Goal: Task Accomplishment & Management: Use online tool/utility

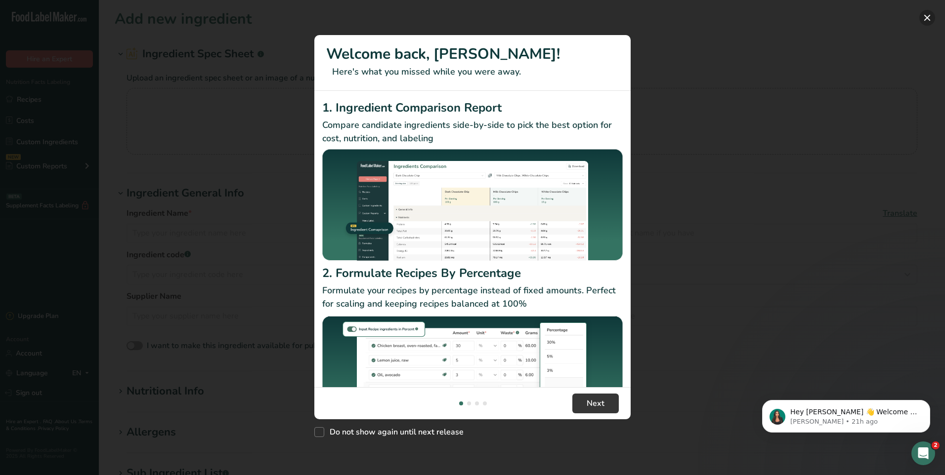
drag, startPoint x: 928, startPoint y: 20, endPoint x: 900, endPoint y: 40, distance: 34.4
click at [928, 20] on button "New Features" at bounding box center [927, 18] width 16 height 16
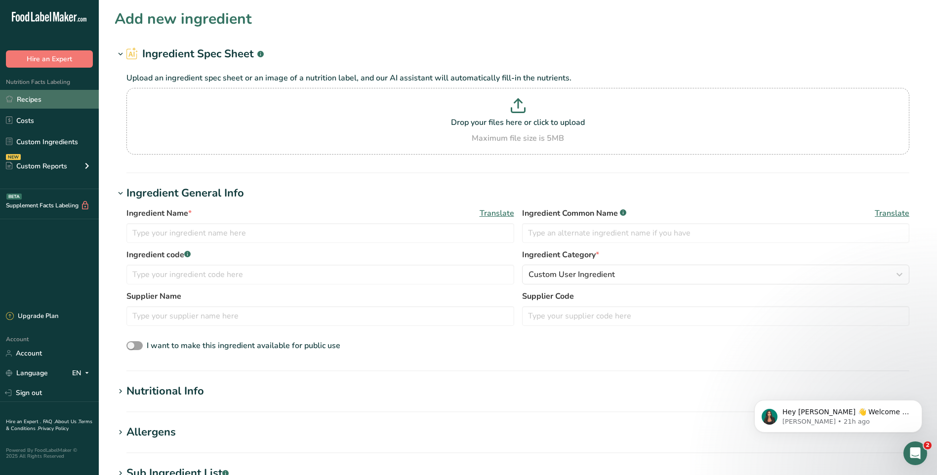
drag, startPoint x: 44, startPoint y: 102, endPoint x: 52, endPoint y: 101, distance: 8.0
click at [44, 102] on link "Recipes" at bounding box center [49, 99] width 99 height 19
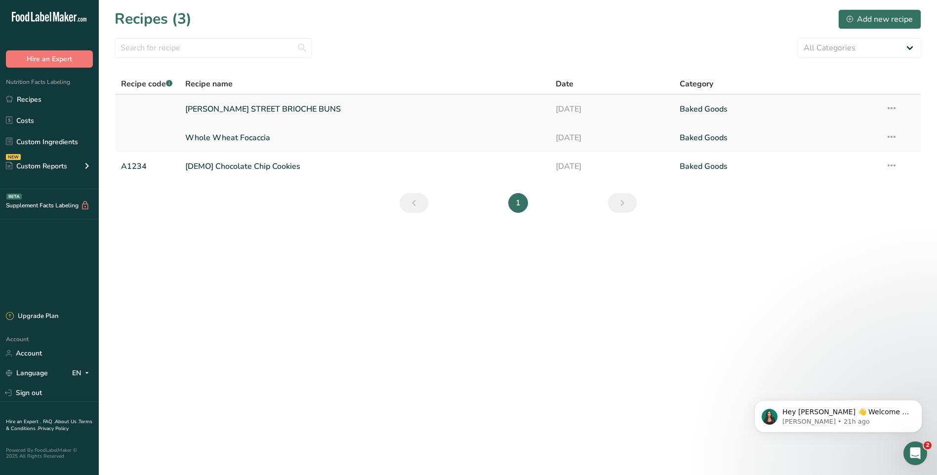
click at [509, 111] on link "[PERSON_NAME] STREET BRIOCHE BUNS" at bounding box center [364, 109] width 359 height 21
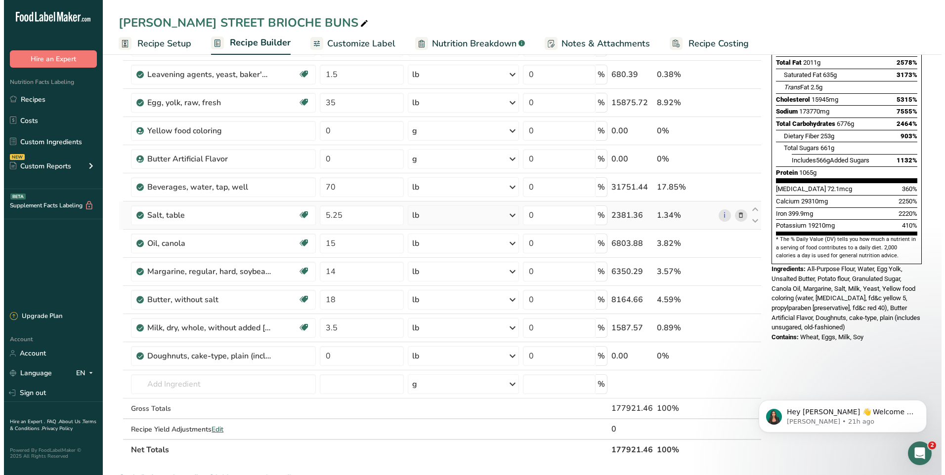
scroll to position [148, 0]
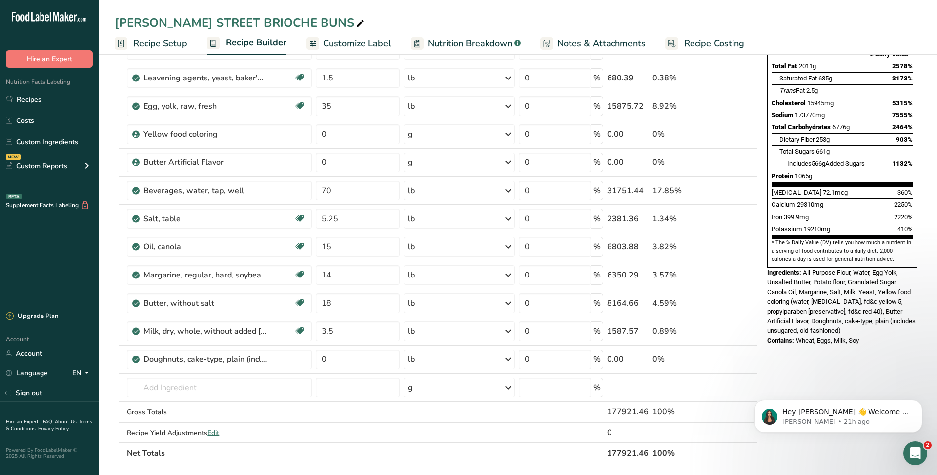
click at [870, 336] on div "Contains: Wheat, Eggs, Milk, Soy" at bounding box center [842, 341] width 150 height 10
click at [194, 386] on input "text" at bounding box center [219, 388] width 184 height 20
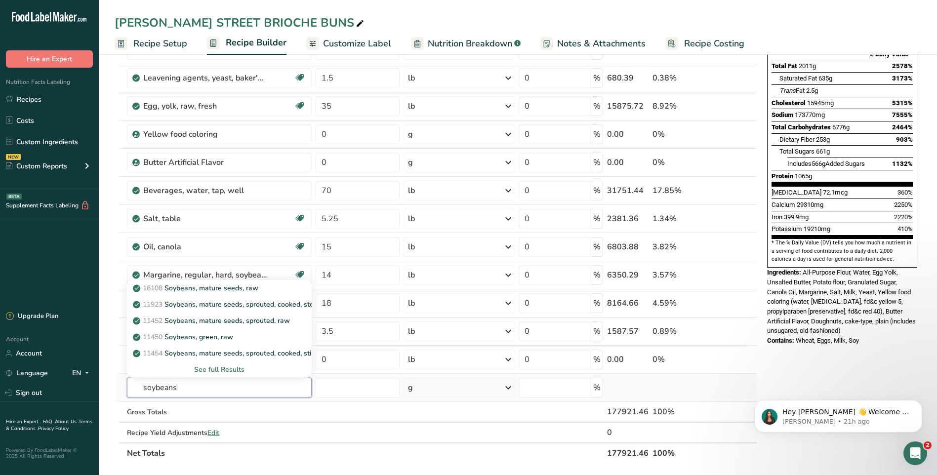
type input "soybeans"
click at [222, 368] on div "See full Results" at bounding box center [219, 370] width 168 height 10
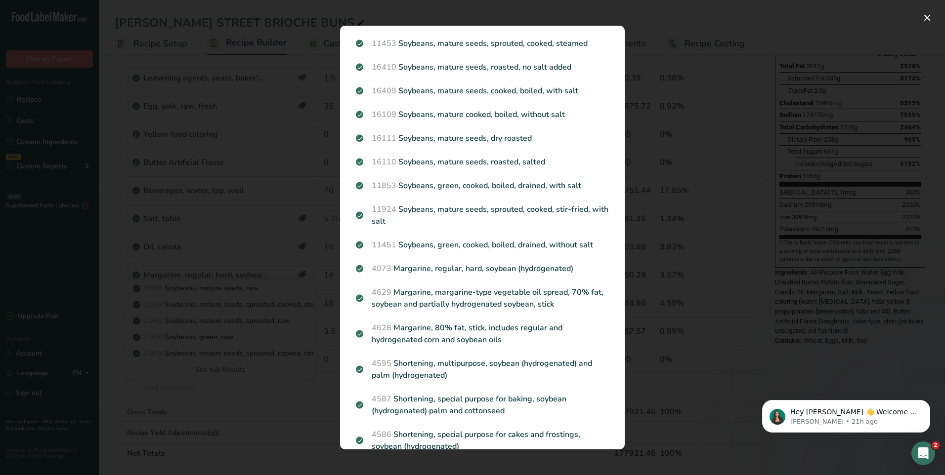
scroll to position [49, 0]
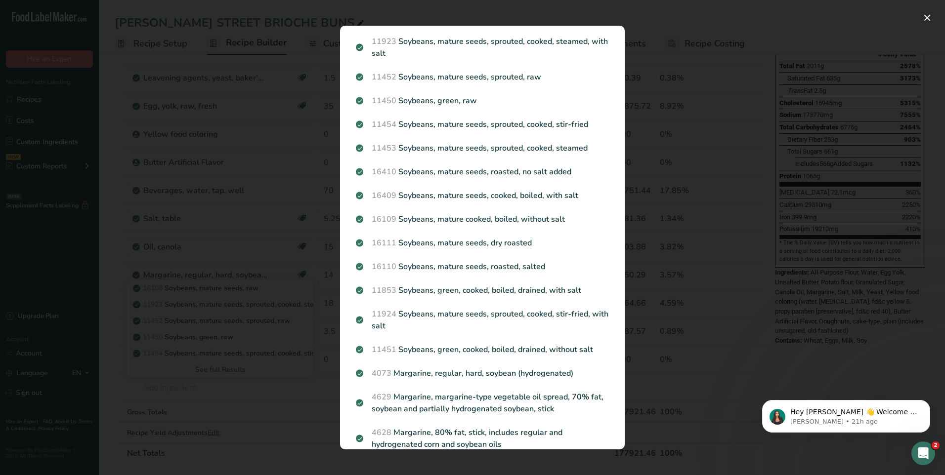
click at [717, 106] on div "Search results modal" at bounding box center [472, 237] width 945 height 475
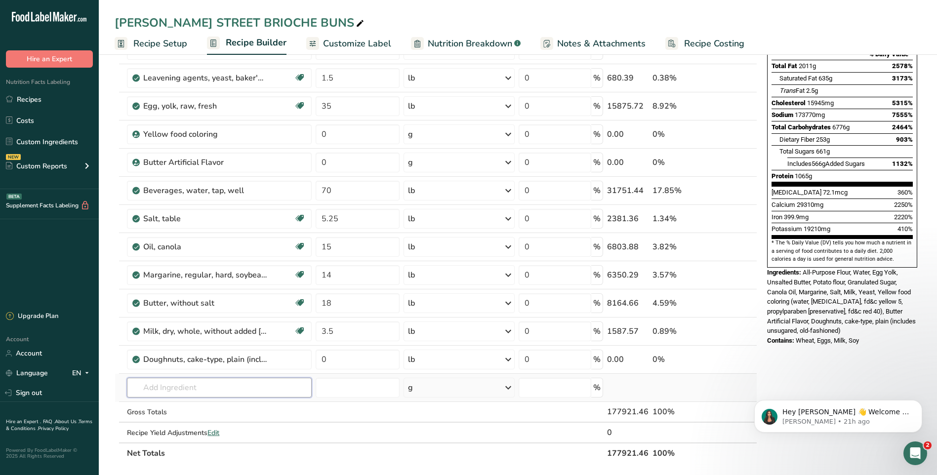
click at [226, 385] on input "text" at bounding box center [219, 388] width 184 height 20
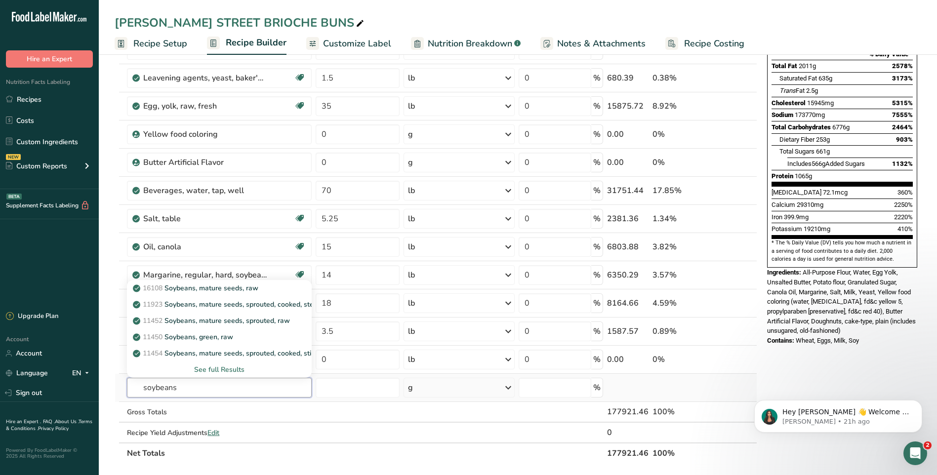
type input "soybeans"
click at [220, 370] on div "See full Results" at bounding box center [219, 370] width 168 height 10
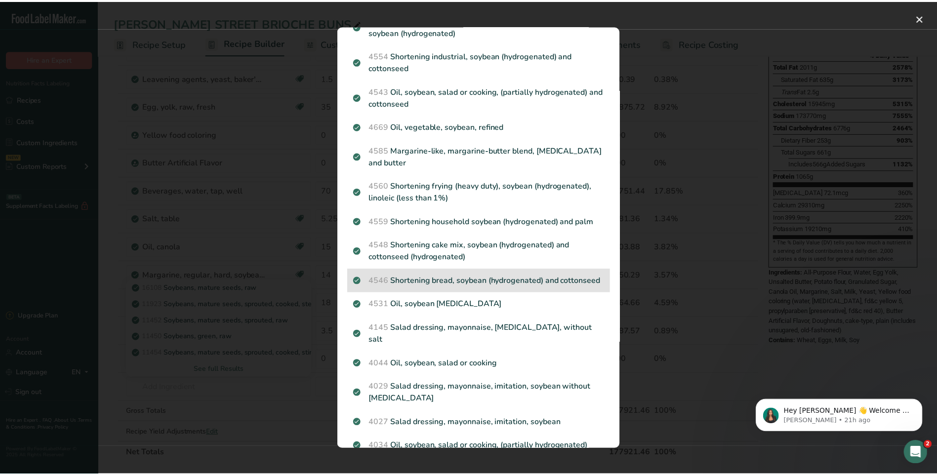
scroll to position [593, 0]
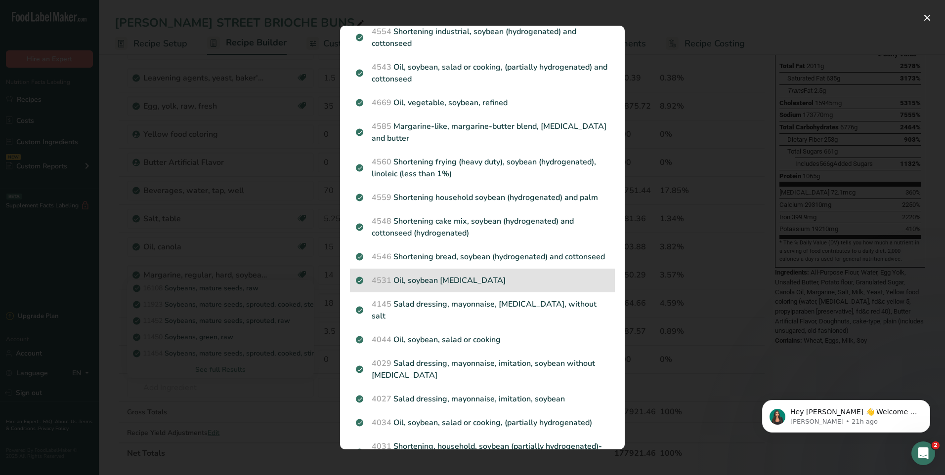
click at [481, 287] on p "4531 Oil, soybean [MEDICAL_DATA]" at bounding box center [482, 281] width 253 height 12
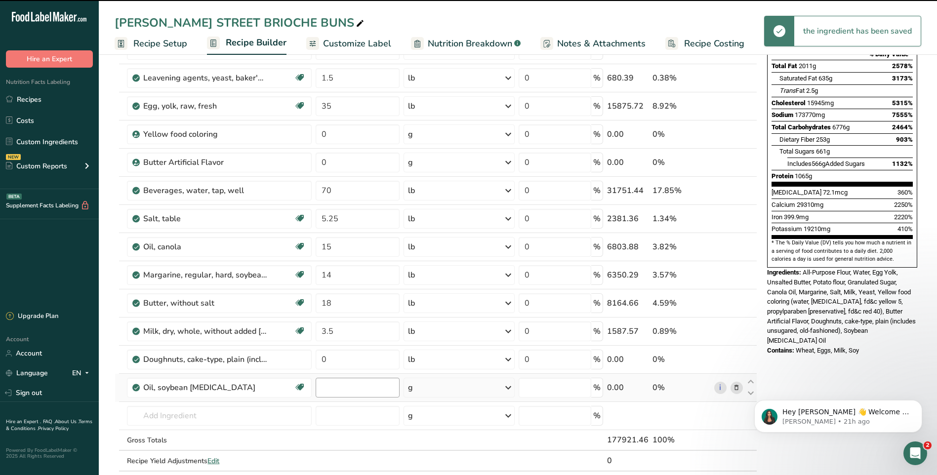
type input "0"
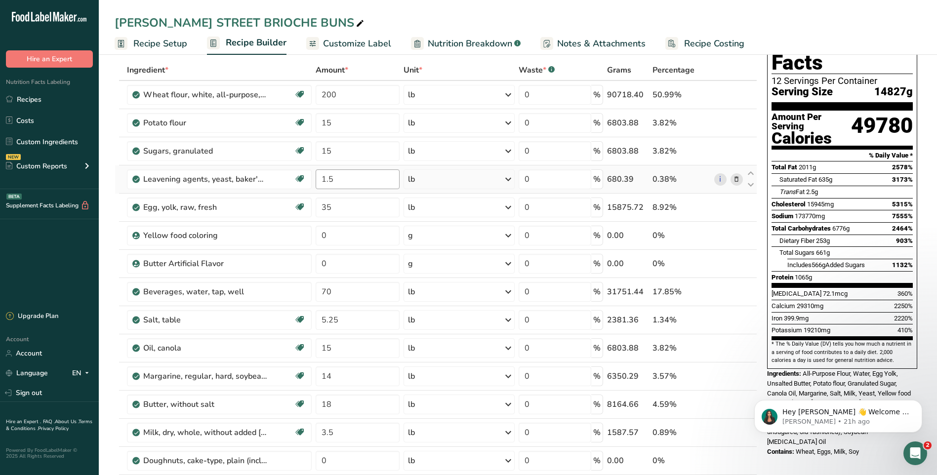
scroll to position [0, 0]
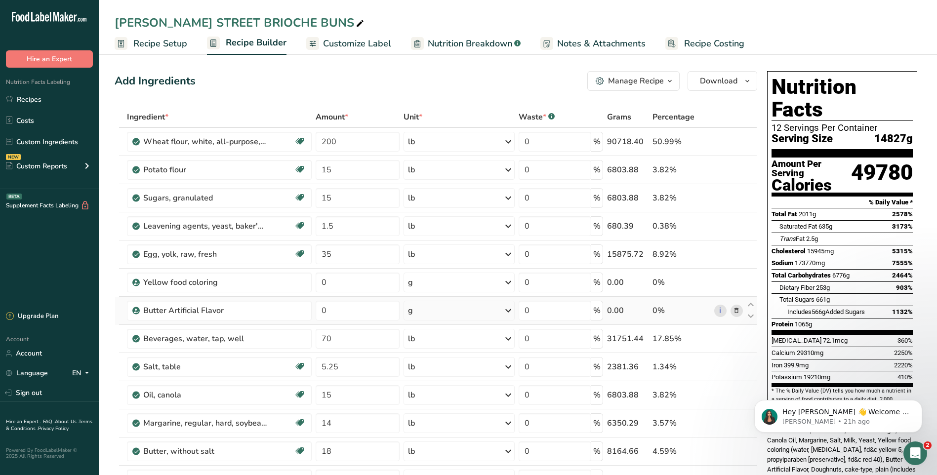
drag, startPoint x: 176, startPoint y: 44, endPoint x: 720, endPoint y: 300, distance: 600.4
click at [176, 43] on span "Recipe Setup" at bounding box center [160, 43] width 54 height 13
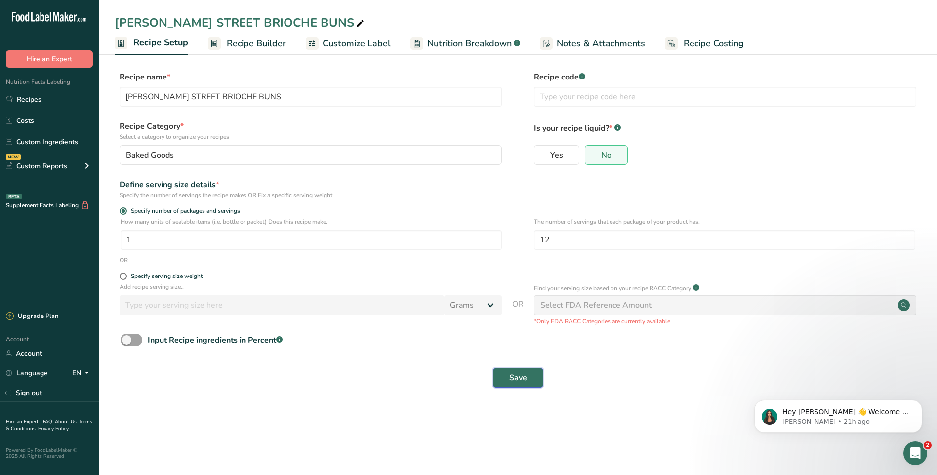
click at [513, 380] on span "Save" at bounding box center [518, 378] width 18 height 12
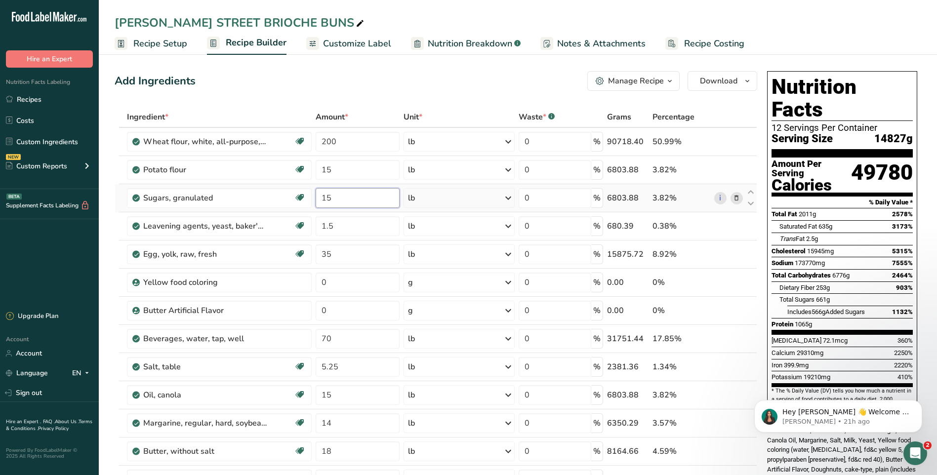
click at [340, 199] on input "15" at bounding box center [358, 198] width 84 height 20
type input "1"
type input "35"
click at [145, 45] on span "Recipe Setup" at bounding box center [160, 43] width 54 height 13
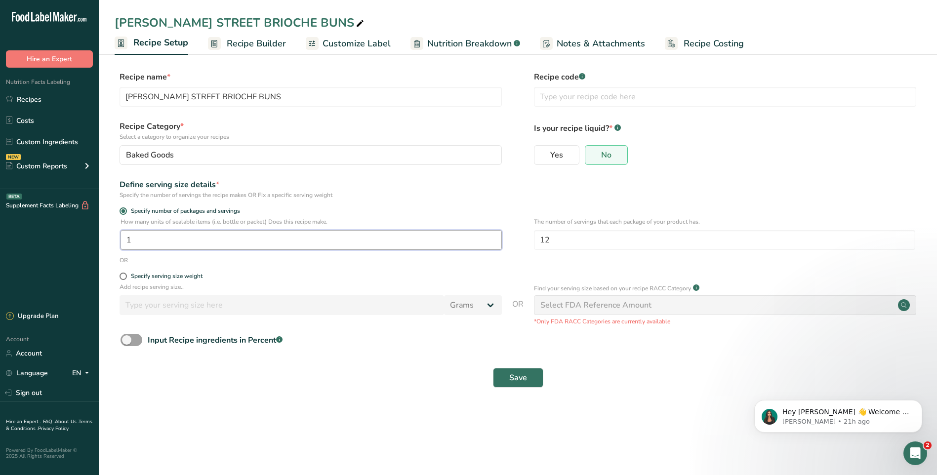
click at [172, 236] on input "1" at bounding box center [311, 240] width 381 height 20
type input "35"
drag, startPoint x: 514, startPoint y: 374, endPoint x: 576, endPoint y: 350, distance: 66.3
click at [517, 372] on span "Save" at bounding box center [518, 378] width 18 height 12
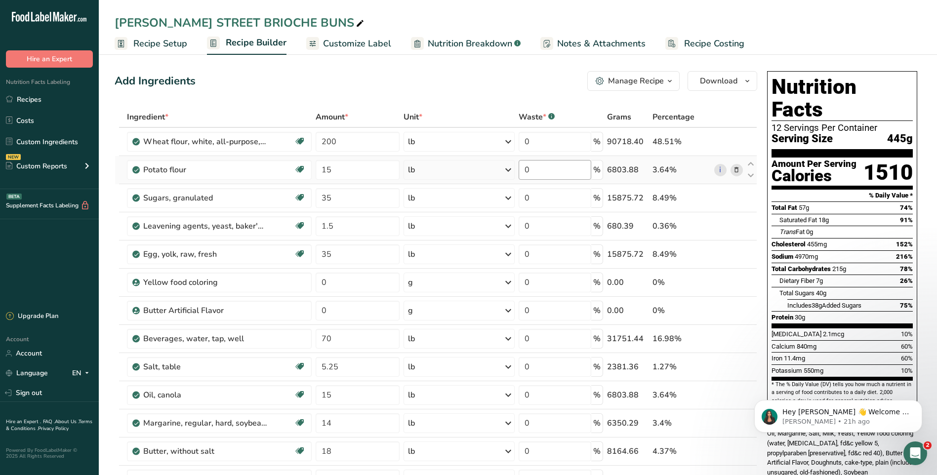
drag, startPoint x: 143, startPoint y: 42, endPoint x: 522, endPoint y: 167, distance: 399.1
click at [143, 42] on span "Recipe Setup" at bounding box center [160, 43] width 54 height 13
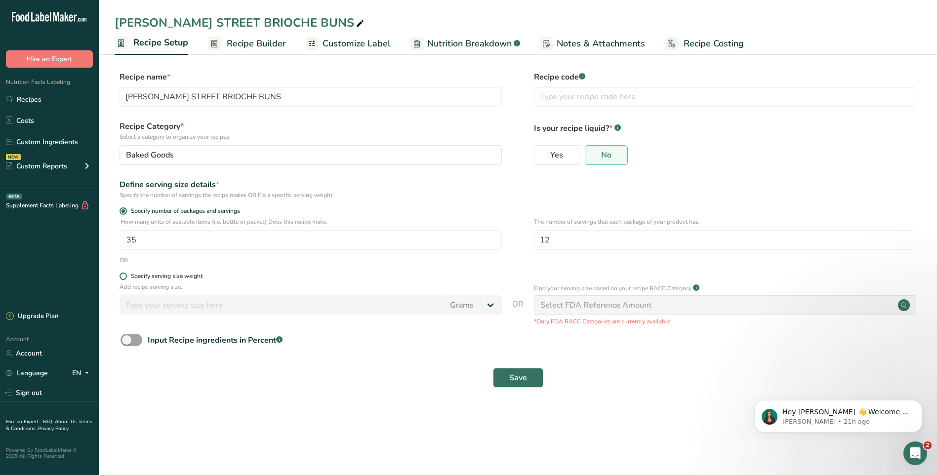
click at [123, 278] on span at bounding box center [123, 276] width 7 height 7
click at [123, 278] on input "Specify serving size weight" at bounding box center [123, 276] width 6 height 6
radio input "true"
radio input "false"
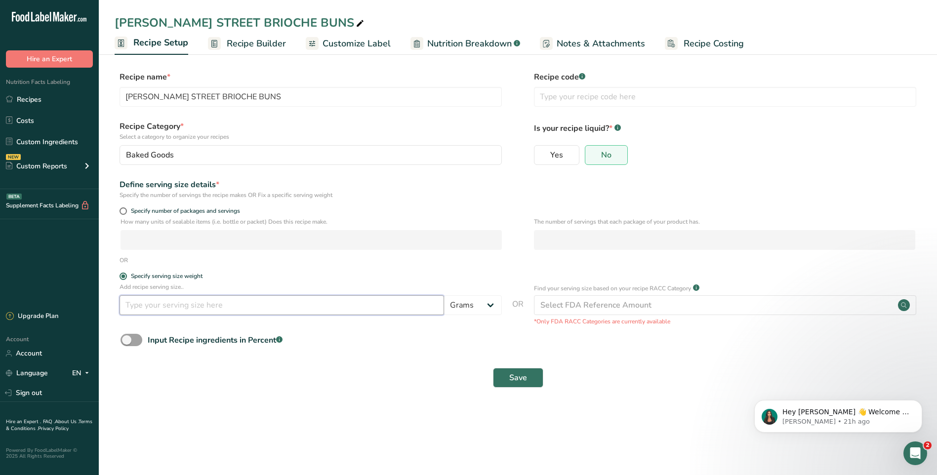
click at [169, 304] on input "number" at bounding box center [282, 305] width 325 height 20
type input "450"
click at [538, 375] on button "Save" at bounding box center [518, 378] width 50 height 20
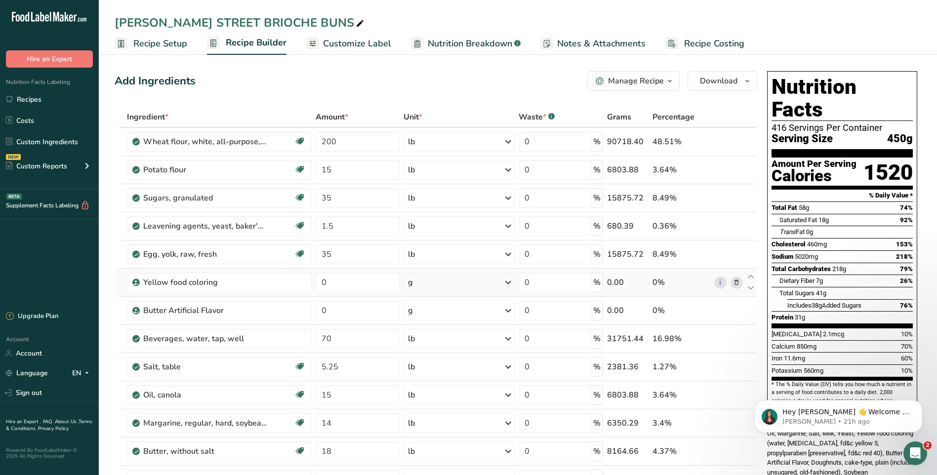
drag, startPoint x: 175, startPoint y: 43, endPoint x: 467, endPoint y: 288, distance: 381.1
click at [176, 43] on span "Recipe Setup" at bounding box center [160, 43] width 54 height 13
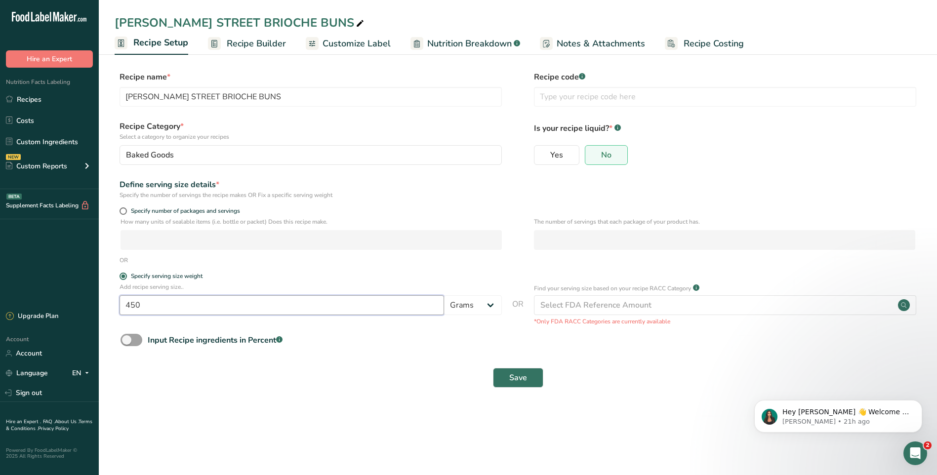
click at [144, 300] on input "450" at bounding box center [282, 305] width 325 height 20
type input "4"
type input "12"
click at [517, 376] on span "Save" at bounding box center [518, 378] width 18 height 12
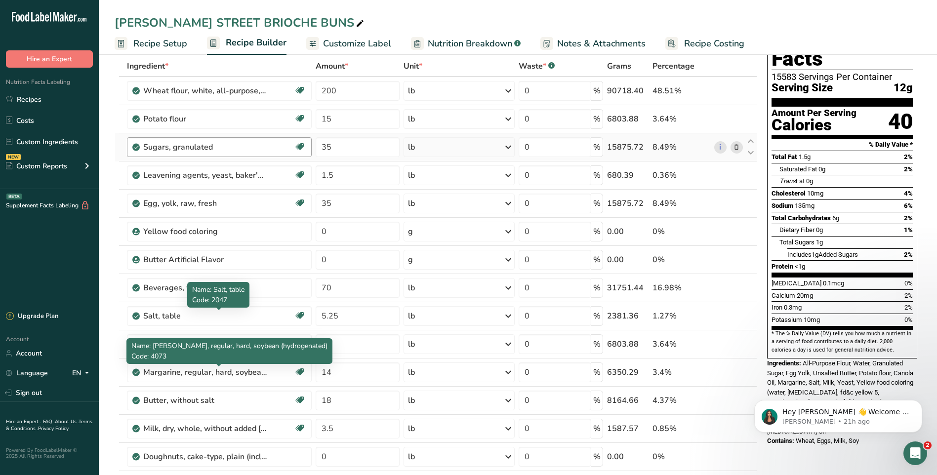
scroll to position [49, 0]
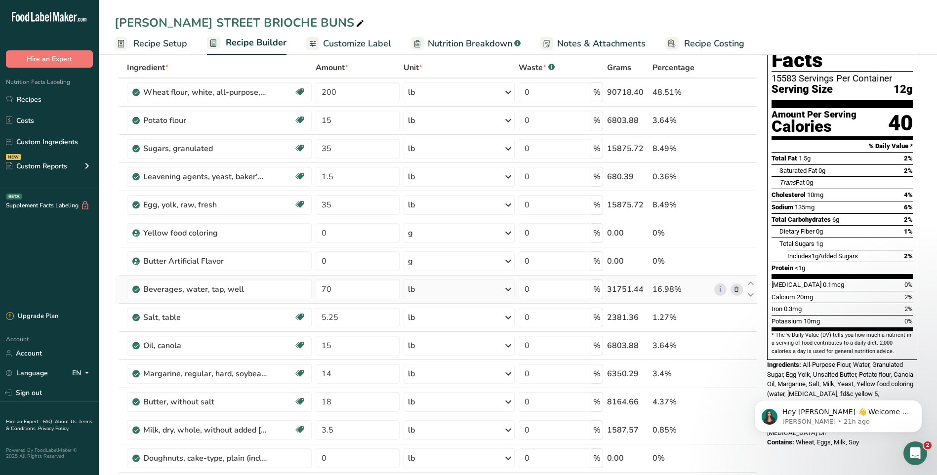
drag, startPoint x: 171, startPoint y: 43, endPoint x: 403, endPoint y: 297, distance: 343.7
click at [171, 43] on span "Recipe Setup" at bounding box center [160, 43] width 54 height 13
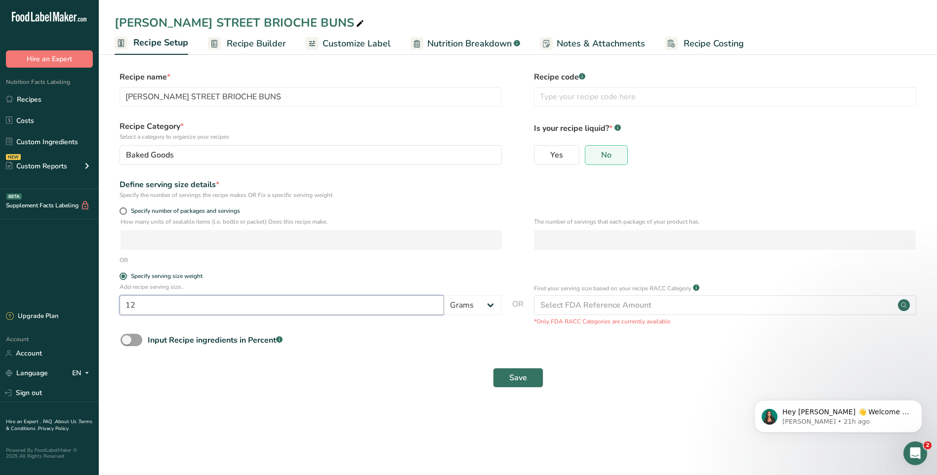
click at [148, 304] on input "12" at bounding box center [282, 305] width 325 height 20
click at [124, 214] on span at bounding box center [123, 210] width 7 height 7
click at [124, 214] on input "Specify number of packages and servings" at bounding box center [123, 211] width 6 height 6
radio input "true"
radio input "false"
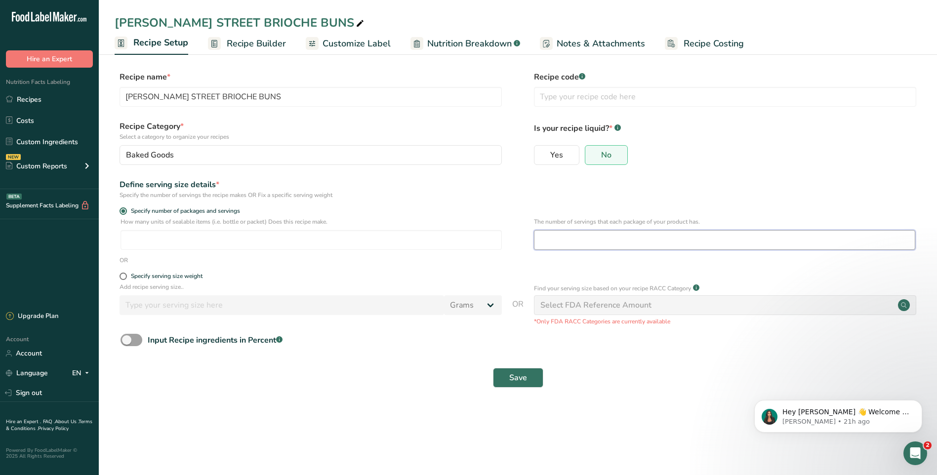
click at [578, 240] on input "number" at bounding box center [724, 240] width 381 height 20
type input "12"
type input "35"
click at [529, 380] on button "Save" at bounding box center [518, 378] width 50 height 20
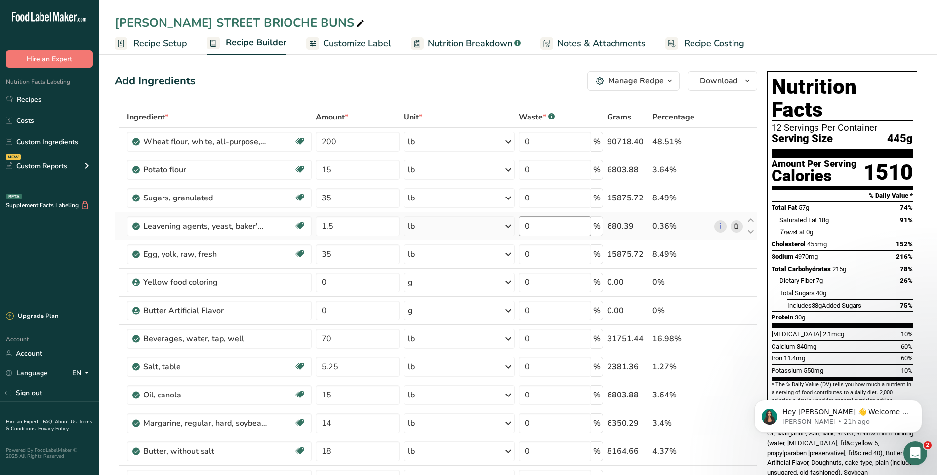
drag, startPoint x: 151, startPoint y: 43, endPoint x: 529, endPoint y: 230, distance: 421.5
click at [152, 43] on span "Recipe Setup" at bounding box center [160, 43] width 54 height 13
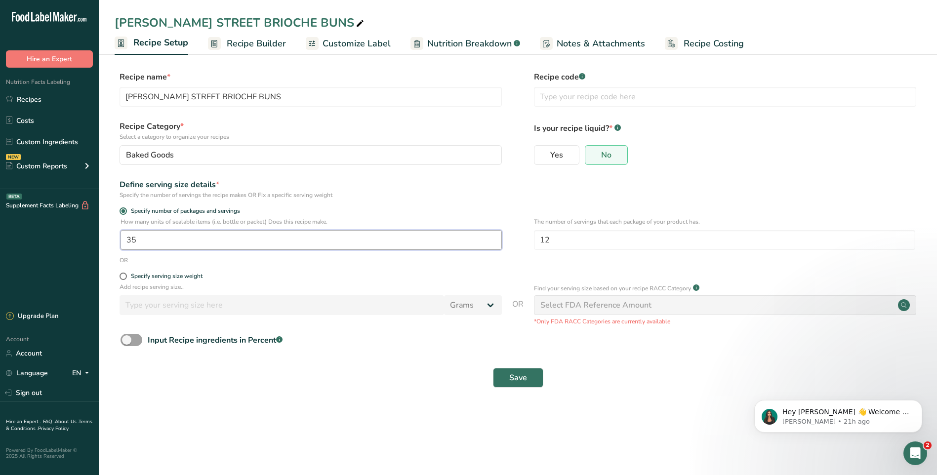
click at [173, 240] on input "35" at bounding box center [311, 240] width 381 height 20
type input "1"
type input "5340"
click at [527, 378] on span "Save" at bounding box center [518, 378] width 18 height 12
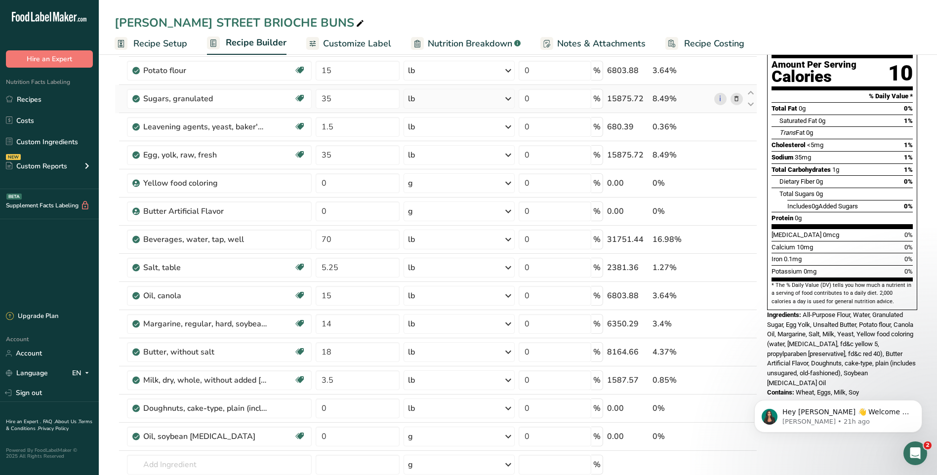
scroll to position [99, 0]
drag, startPoint x: 156, startPoint y: 47, endPoint x: 432, endPoint y: 174, distance: 304.1
click at [156, 47] on span "Recipe Setup" at bounding box center [160, 43] width 54 height 13
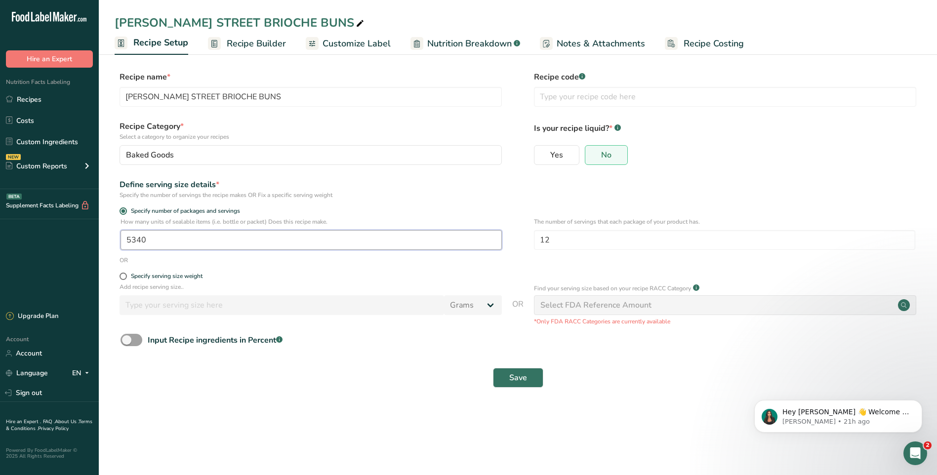
click at [162, 241] on input "5340" at bounding box center [311, 240] width 381 height 20
type input "1257"
drag, startPoint x: 523, startPoint y: 377, endPoint x: 539, endPoint y: 364, distance: 21.1
click at [523, 377] on span "Save" at bounding box center [518, 378] width 18 height 12
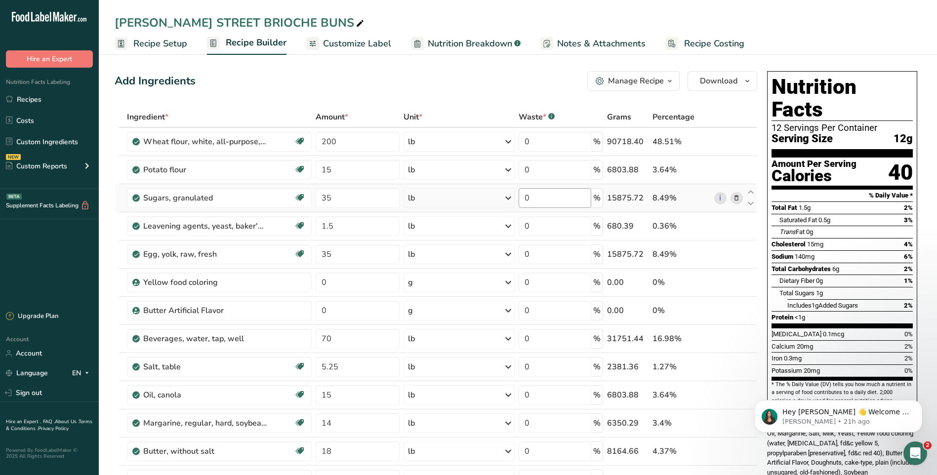
drag, startPoint x: 165, startPoint y: 46, endPoint x: 590, endPoint y: 202, distance: 453.1
click at [166, 45] on span "Recipe Setup" at bounding box center [160, 43] width 54 height 13
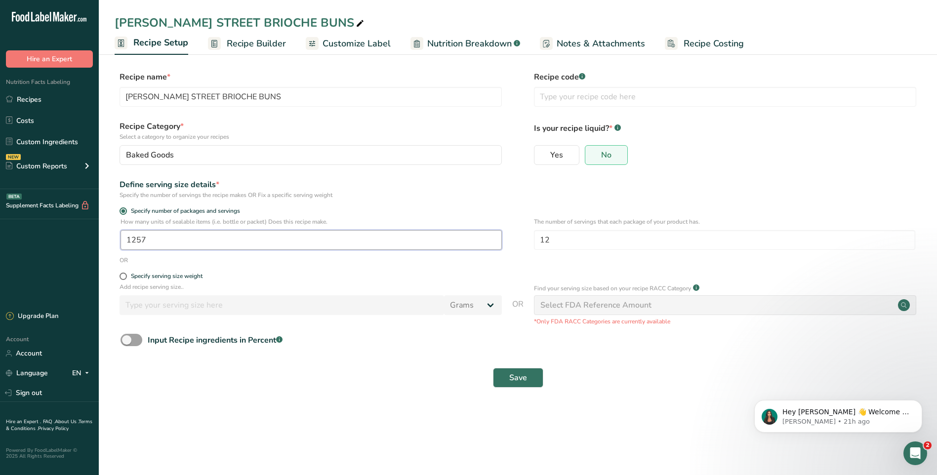
click at [158, 244] on input "1257" at bounding box center [311, 240] width 381 height 20
type input "1"
type input "450"
click at [508, 378] on button "Save" at bounding box center [518, 378] width 50 height 20
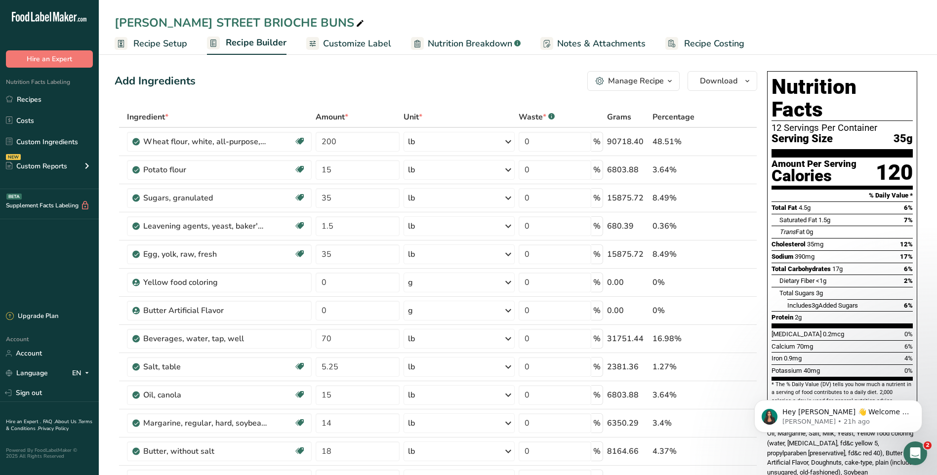
click at [167, 44] on span "Recipe Setup" at bounding box center [160, 43] width 54 height 13
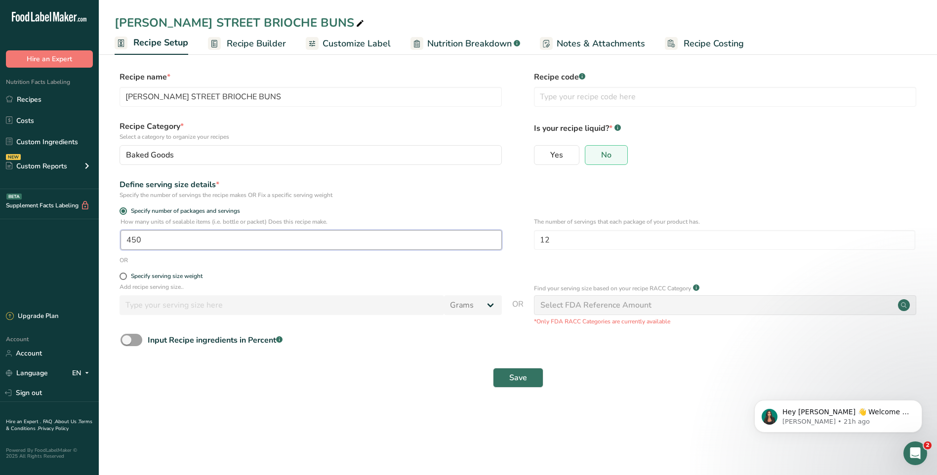
click at [165, 241] on input "450" at bounding box center [311, 240] width 381 height 20
type input "1"
type input "65"
click at [522, 380] on span "Save" at bounding box center [518, 378] width 18 height 12
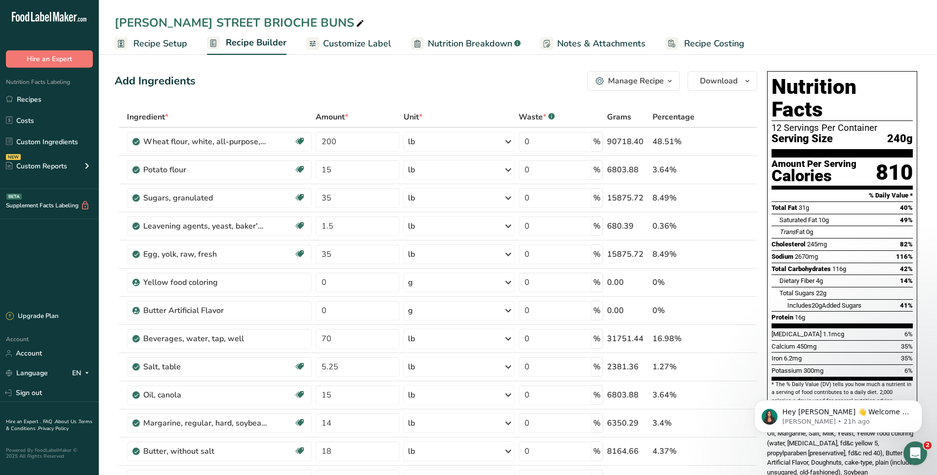
click at [162, 44] on span "Recipe Setup" at bounding box center [160, 43] width 54 height 13
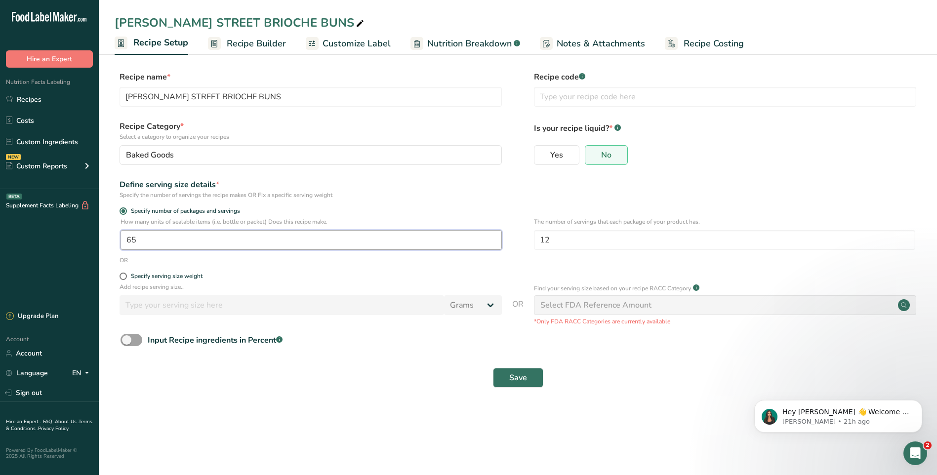
click at [180, 241] on input "65" at bounding box center [311, 240] width 381 height 20
type input "1"
type input "425"
drag, startPoint x: 526, startPoint y: 379, endPoint x: 543, endPoint y: 370, distance: 19.7
click at [526, 378] on span "Save" at bounding box center [518, 378] width 18 height 12
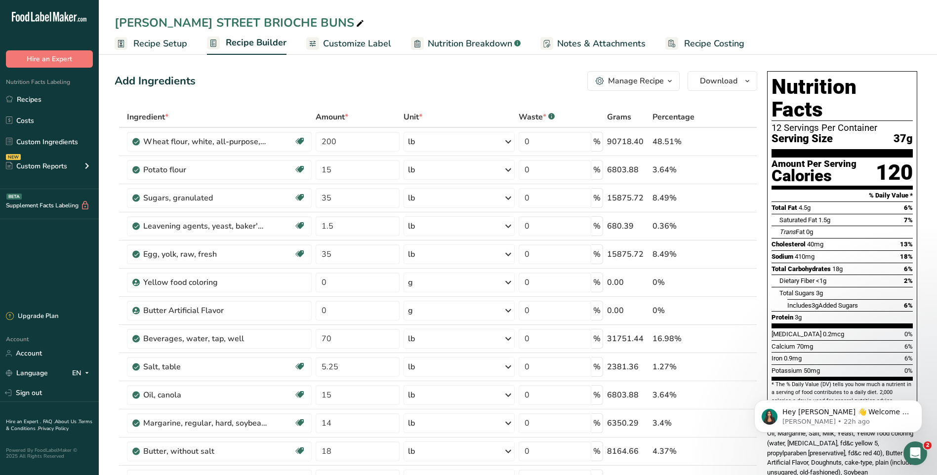
drag, startPoint x: 119, startPoint y: 57, endPoint x: 151, endPoint y: 43, distance: 35.0
click at [151, 43] on span "Recipe Setup" at bounding box center [160, 43] width 54 height 13
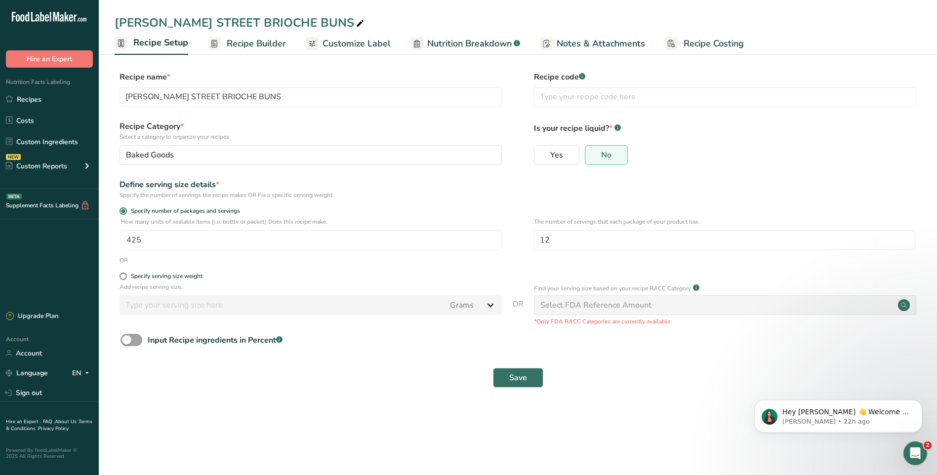
click at [726, 356] on form "Recipe name * [PERSON_NAME] STREET BRIOCHE BUNS Recipe code .a-a{fill:#347362;}…" at bounding box center [518, 232] width 807 height 323
click at [298, 241] on input "425" at bounding box center [311, 240] width 381 height 20
type input "1"
click at [522, 372] on span "Save" at bounding box center [518, 378] width 18 height 12
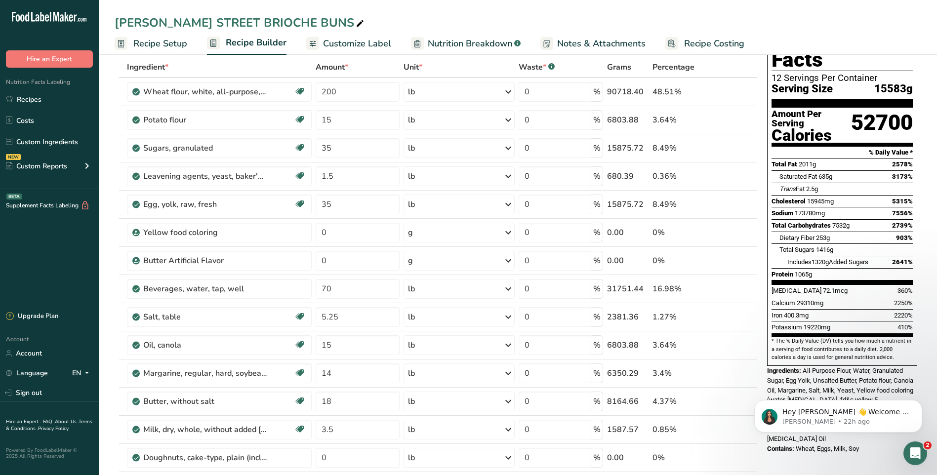
scroll to position [49, 0]
click at [563, 90] on input "0" at bounding box center [555, 92] width 73 height 20
click at [777, 15] on div "[PERSON_NAME] STREET BRIOCHE BUNS" at bounding box center [518, 23] width 838 height 18
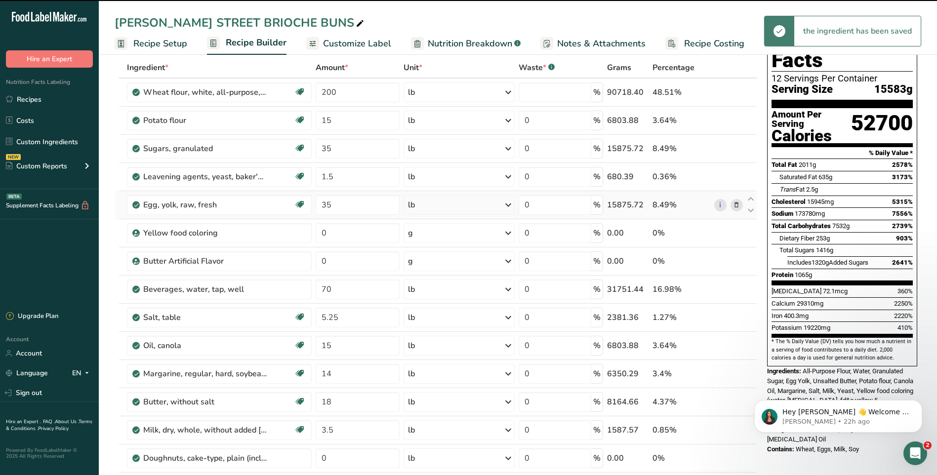
type input "0"
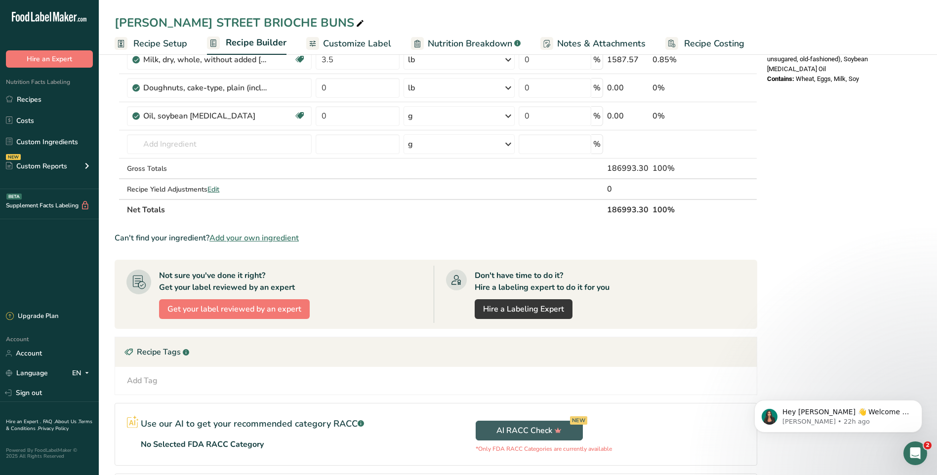
scroll to position [405, 0]
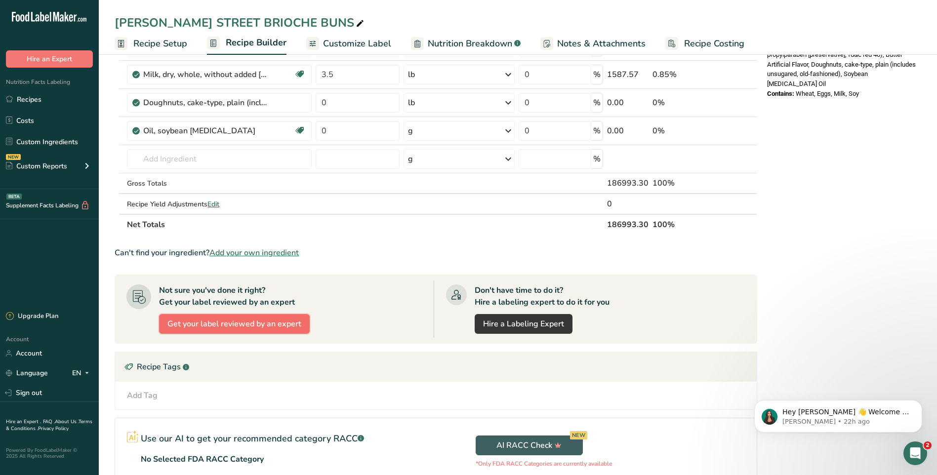
click at [247, 324] on span "Get your label reviewed by an expert" at bounding box center [234, 324] width 134 height 12
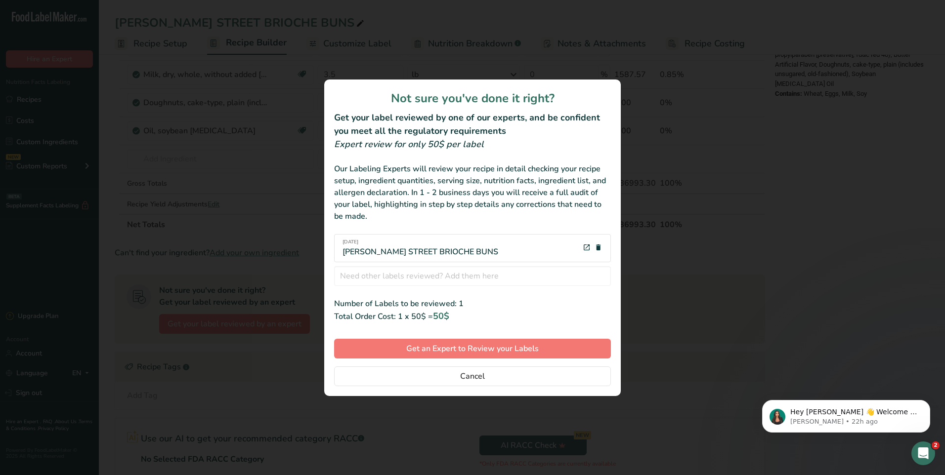
click at [856, 220] on div "review labels modal" at bounding box center [472, 237] width 945 height 475
click at [485, 376] on button "Cancel" at bounding box center [472, 377] width 277 height 20
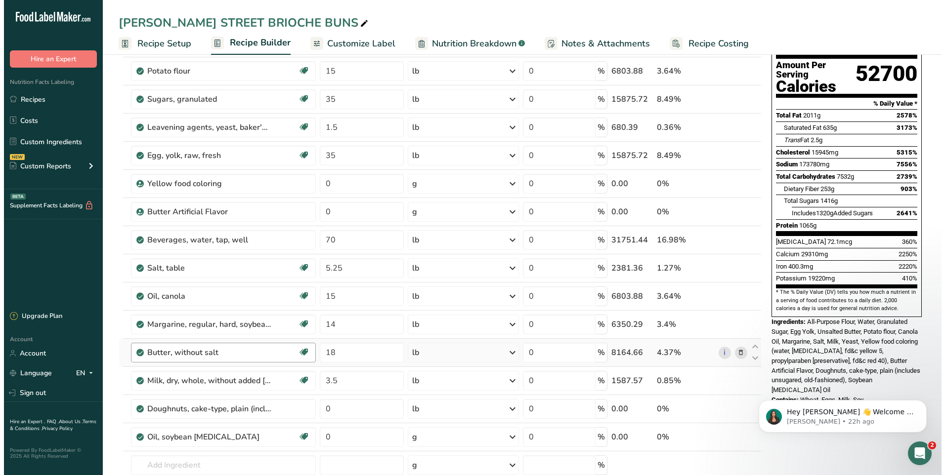
scroll to position [148, 0]
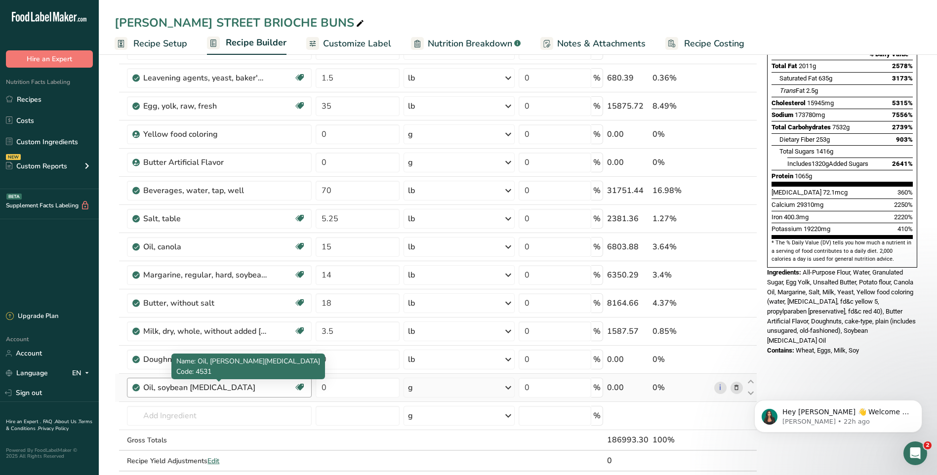
click at [207, 387] on div "Oil, soybean [MEDICAL_DATA]" at bounding box center [204, 388] width 123 height 12
click at [211, 369] on span "Code: 4531" at bounding box center [193, 371] width 35 height 9
click at [218, 360] on span "Name: Oil, [PERSON_NAME][MEDICAL_DATA]" at bounding box center [248, 361] width 144 height 9
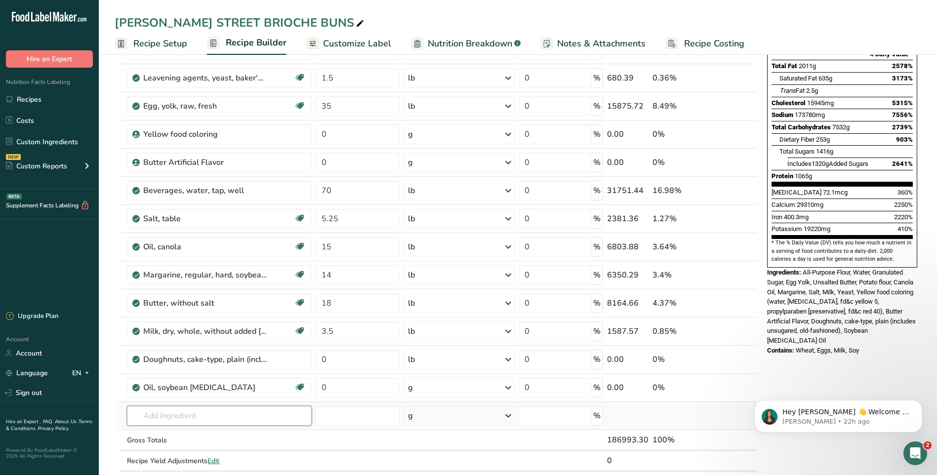
click at [211, 409] on input "text" at bounding box center [219, 416] width 184 height 20
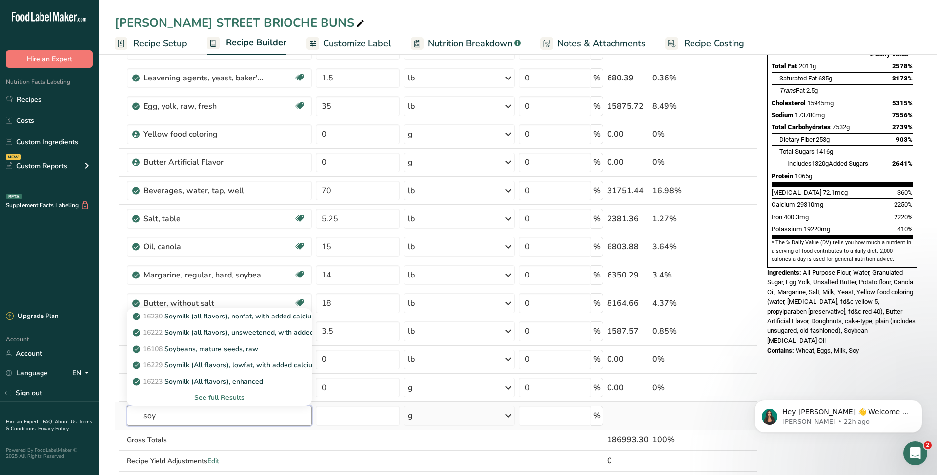
type input "soy"
click at [222, 400] on div "See full Results" at bounding box center [219, 398] width 168 height 10
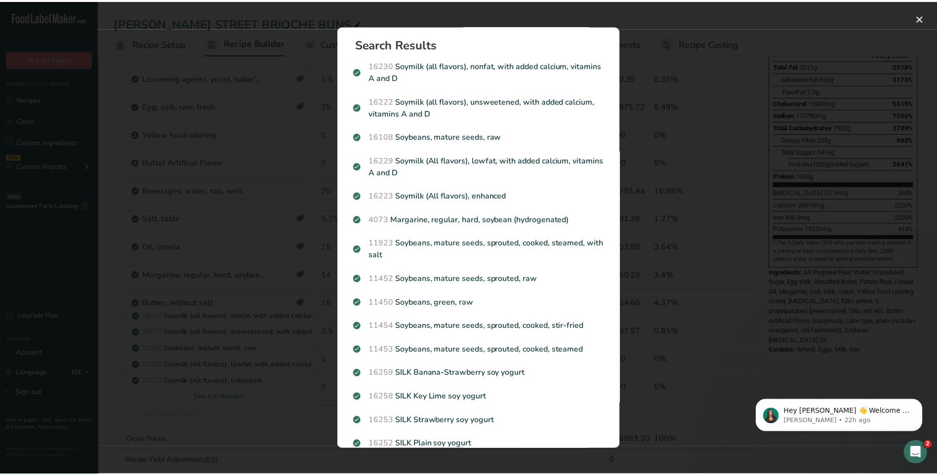
scroll to position [0, 0]
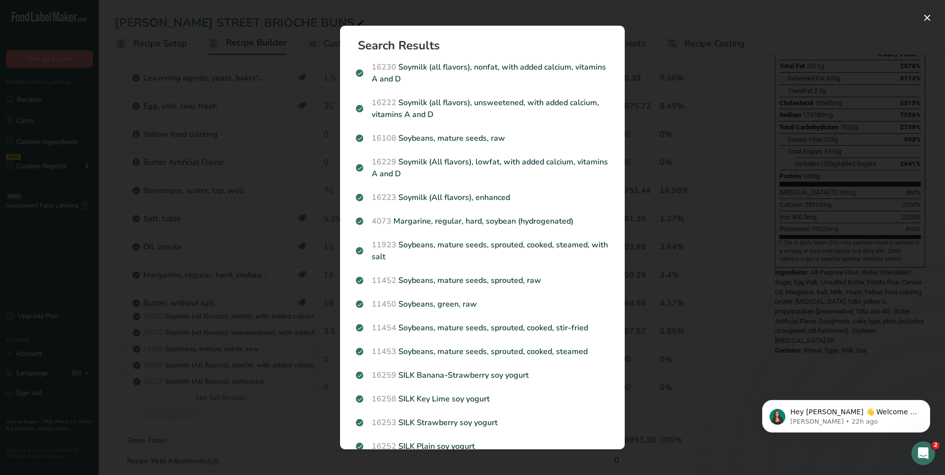
click at [698, 245] on div "Search results modal" at bounding box center [472, 237] width 945 height 475
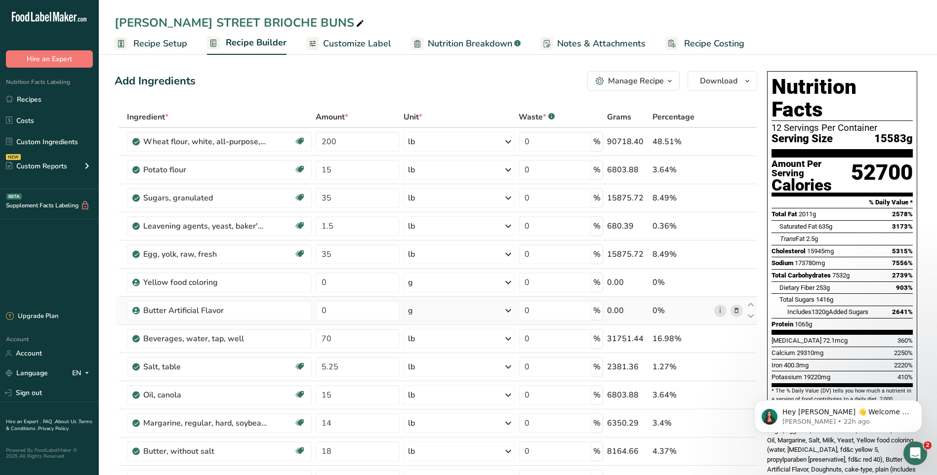
drag, startPoint x: 170, startPoint y: 45, endPoint x: 473, endPoint y: 321, distance: 409.5
click at [170, 45] on span "Recipe Setup" at bounding box center [160, 43] width 54 height 13
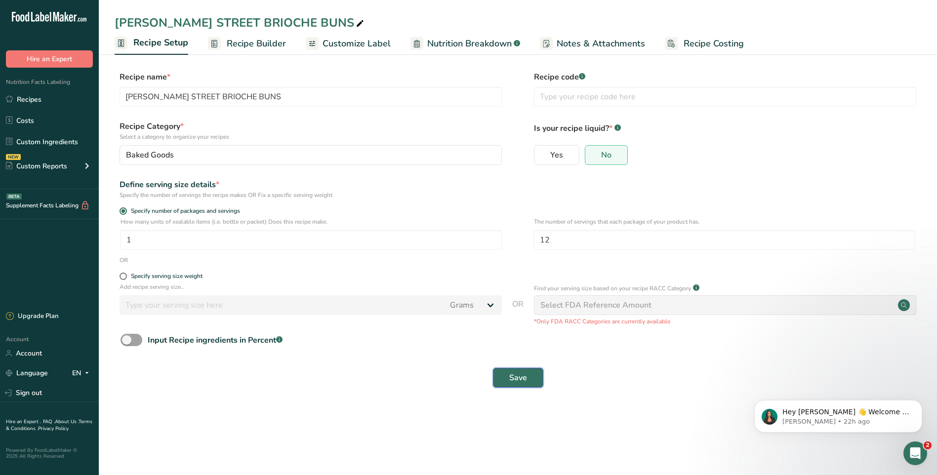
drag, startPoint x: 514, startPoint y: 378, endPoint x: 521, endPoint y: 368, distance: 12.1
click at [514, 378] on span "Save" at bounding box center [518, 378] width 18 height 12
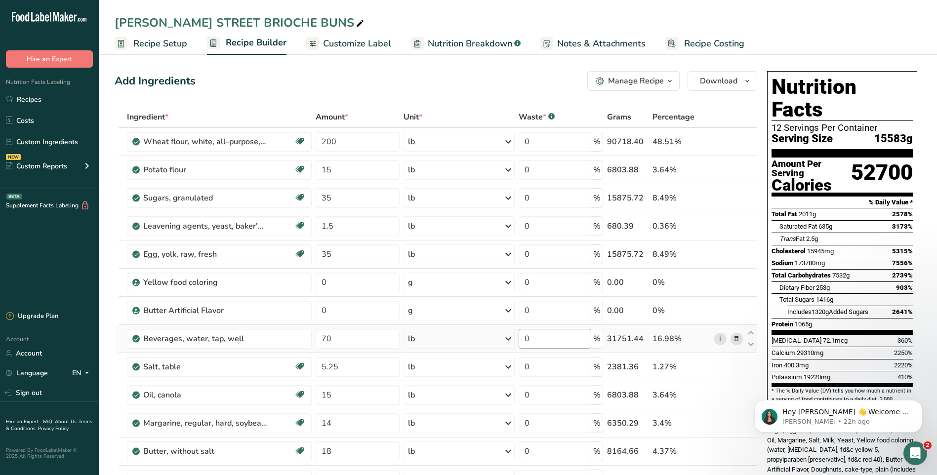
drag, startPoint x: 154, startPoint y: 41, endPoint x: 567, endPoint y: 341, distance: 510.4
click at [154, 41] on span "Recipe Setup" at bounding box center [160, 43] width 54 height 13
